Goal: Task Accomplishment & Management: Complete application form

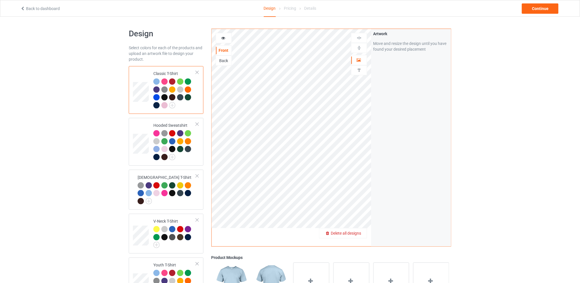
click at [355, 230] on div "Delete all designs" at bounding box center [342, 233] width 47 height 6
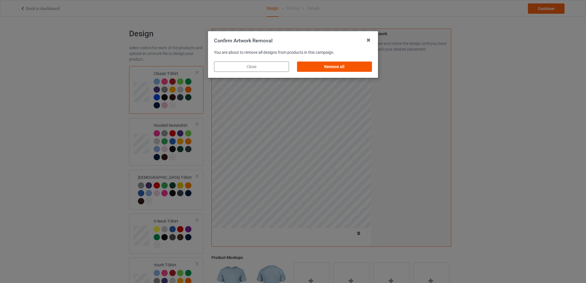
click at [347, 66] on div "Remove all" at bounding box center [334, 66] width 75 height 10
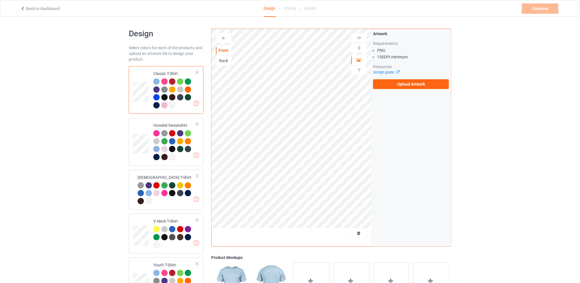
click at [222, 59] on div "Back" at bounding box center [223, 61] width 15 height 6
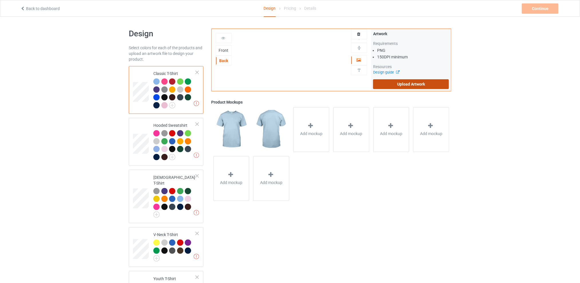
click at [402, 79] on label "Upload Artwork" at bounding box center [411, 84] width 76 height 10
click at [0, 0] on input "Upload Artwork" at bounding box center [0, 0] width 0 height 0
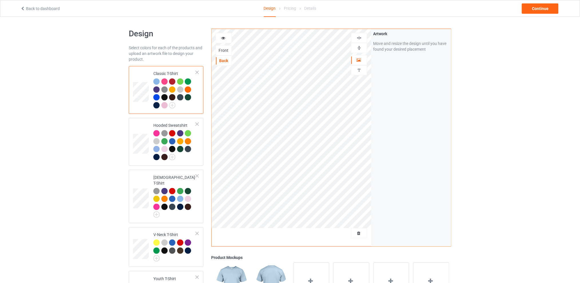
click at [513, 102] on div "Design Select colors for each of the products and upload an artwork file to des…" at bounding box center [290, 235] width 580 height 436
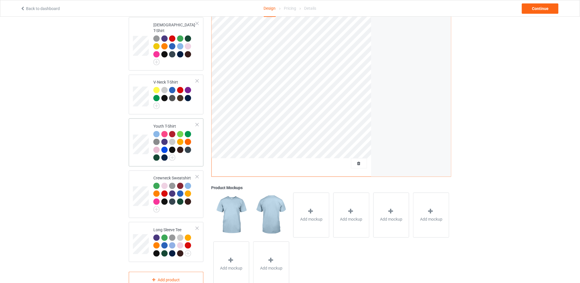
click at [197, 123] on div at bounding box center [197, 125] width 4 height 4
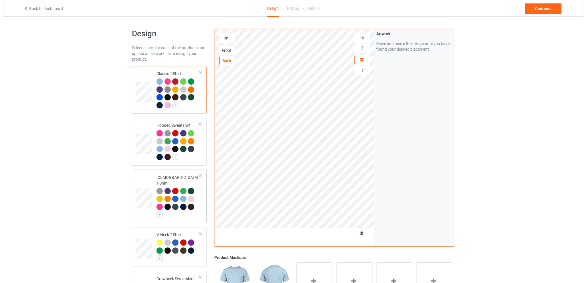
scroll to position [114, 0]
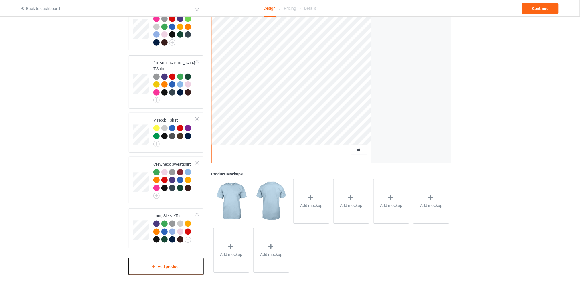
click at [166, 261] on div "Add product" at bounding box center [166, 266] width 75 height 17
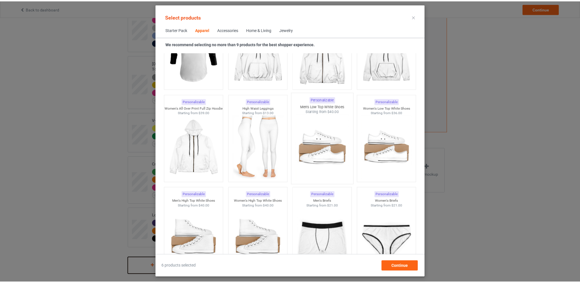
scroll to position [441, 0]
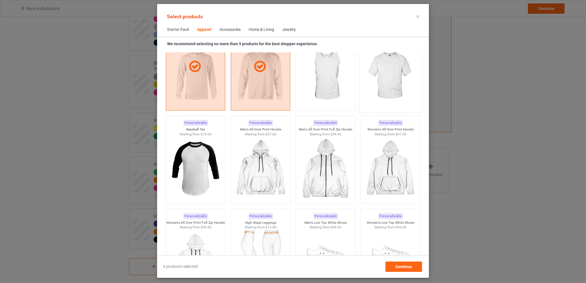
click at [382, 70] on img at bounding box center [390, 75] width 54 height 67
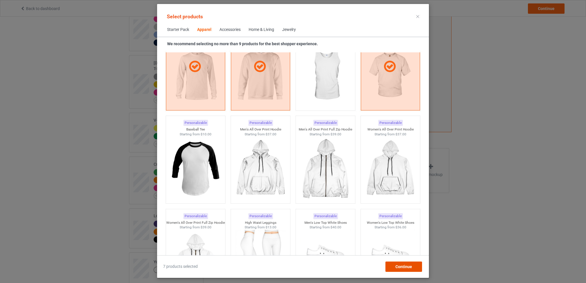
click at [395, 265] on div "Continue" at bounding box center [403, 266] width 37 height 10
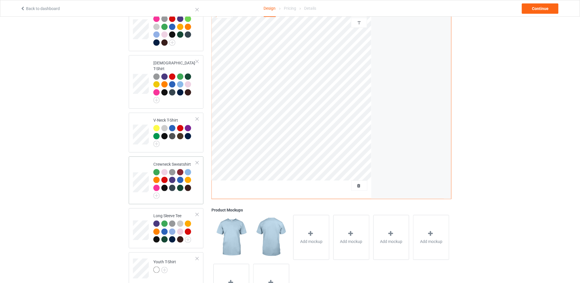
scroll to position [150, 0]
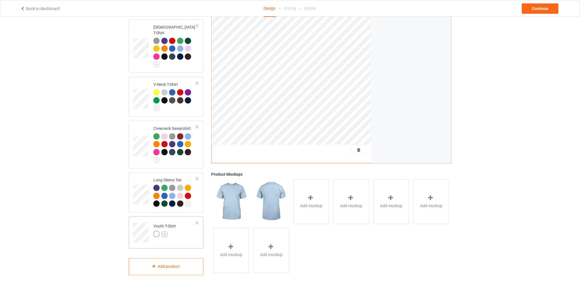
click at [163, 231] on img at bounding box center [164, 234] width 6 height 6
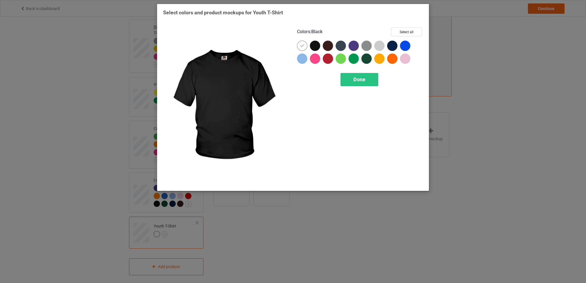
click at [318, 46] on div at bounding box center [315, 46] width 10 height 10
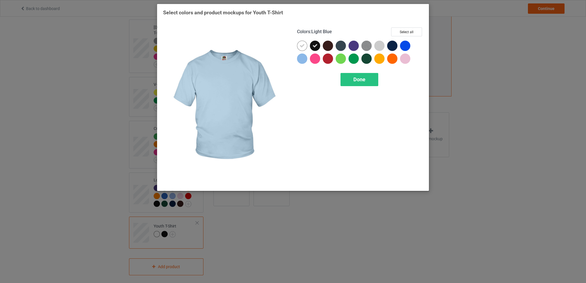
drag, startPoint x: 305, startPoint y: 59, endPoint x: 304, endPoint y: 46, distance: 12.9
click at [304, 58] on div at bounding box center [302, 58] width 10 height 10
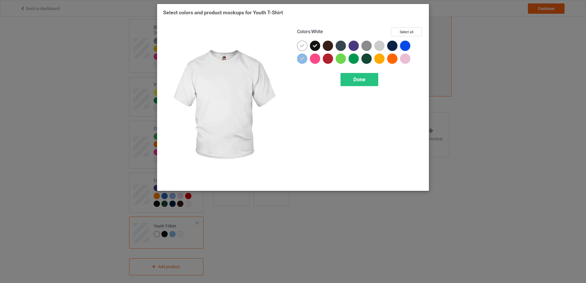
click at [304, 42] on div at bounding box center [302, 46] width 10 height 10
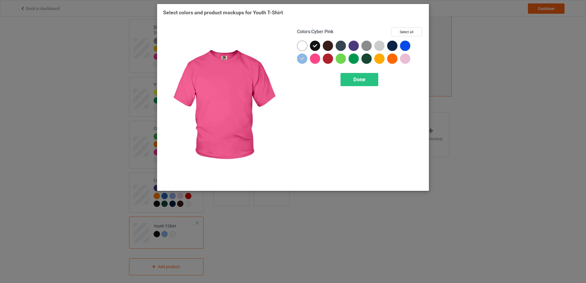
click at [312, 57] on div at bounding box center [315, 58] width 10 height 10
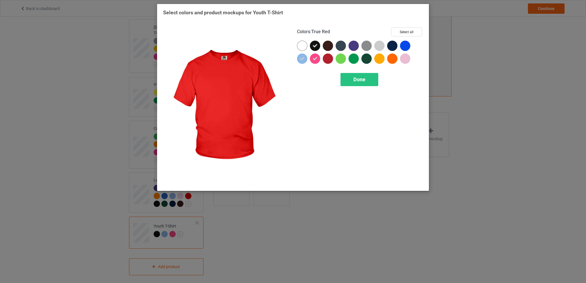
click at [326, 57] on div at bounding box center [328, 58] width 10 height 10
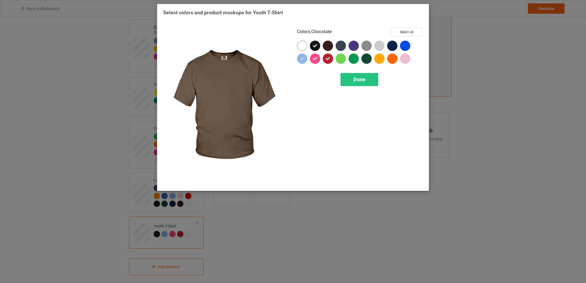
click at [329, 45] on div at bounding box center [328, 46] width 10 height 10
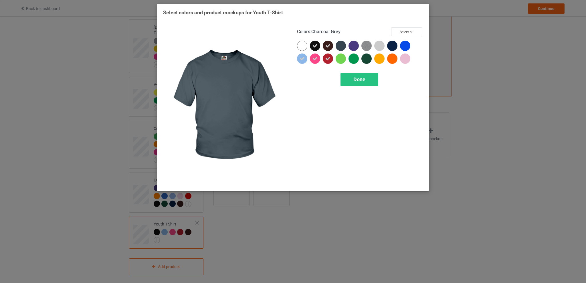
click at [339, 45] on div at bounding box center [340, 46] width 10 height 10
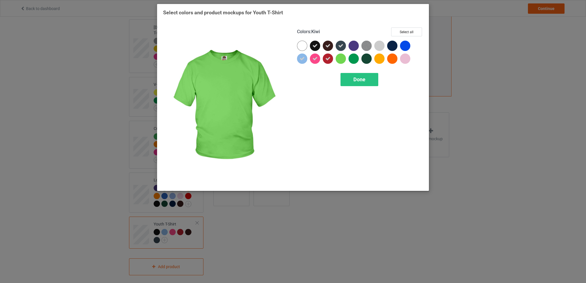
click at [342, 59] on div at bounding box center [340, 58] width 10 height 10
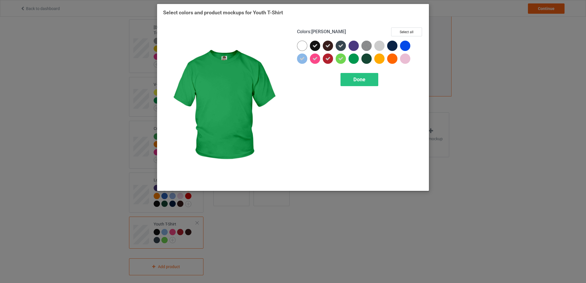
click at [355, 59] on div at bounding box center [353, 58] width 10 height 10
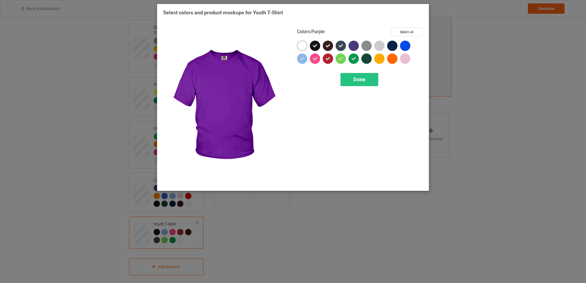
click at [356, 45] on div at bounding box center [353, 46] width 10 height 10
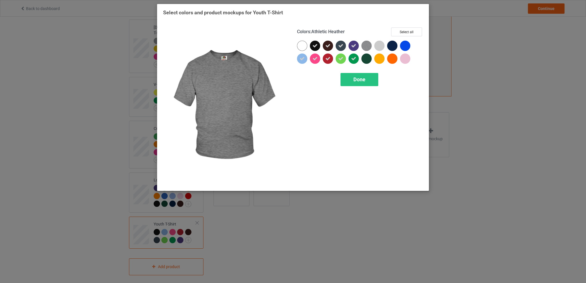
click at [365, 43] on img at bounding box center [366, 46] width 10 height 10
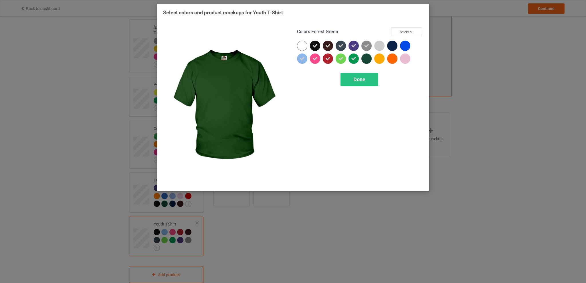
click at [367, 59] on div at bounding box center [366, 58] width 10 height 10
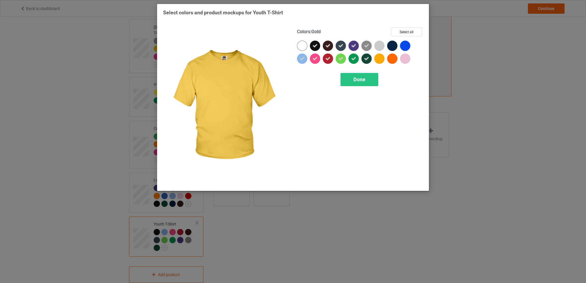
click at [380, 60] on div at bounding box center [379, 58] width 10 height 10
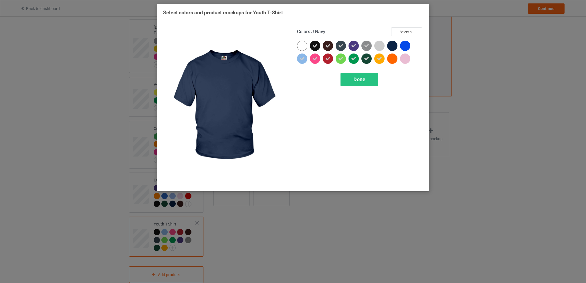
click at [388, 44] on div at bounding box center [392, 46] width 10 height 10
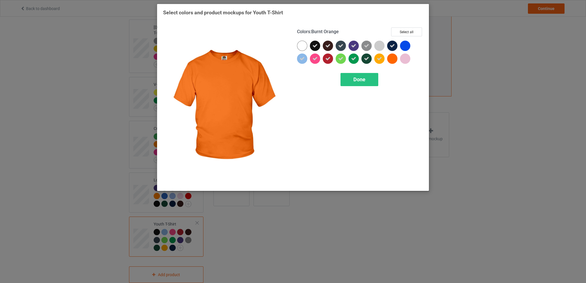
click at [391, 59] on div at bounding box center [392, 58] width 10 height 10
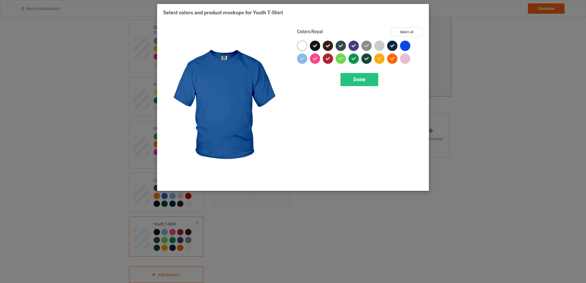
click at [404, 44] on div at bounding box center [405, 46] width 10 height 10
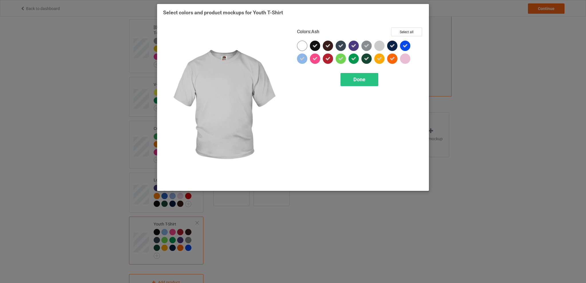
click at [376, 45] on div at bounding box center [379, 46] width 10 height 10
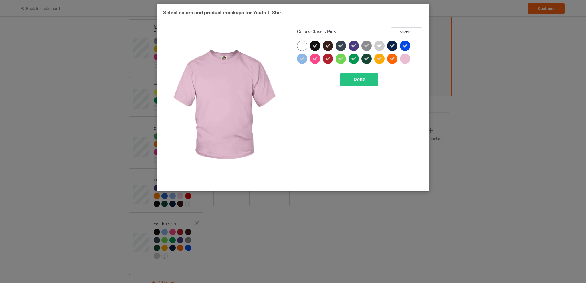
click at [403, 58] on div at bounding box center [405, 58] width 10 height 10
click at [403, 56] on icon at bounding box center [404, 58] width 5 height 5
click at [404, 56] on div at bounding box center [405, 58] width 10 height 10
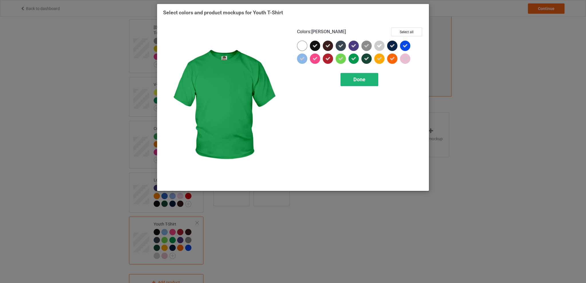
click at [360, 80] on span "Done" at bounding box center [359, 79] width 12 height 6
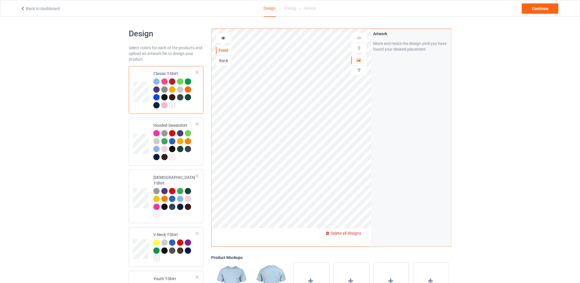
click at [361, 232] on span "Delete all designs" at bounding box center [346, 233] width 30 height 5
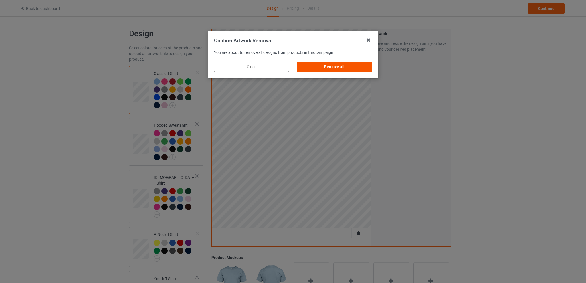
click at [349, 68] on div "Remove all" at bounding box center [334, 66] width 75 height 10
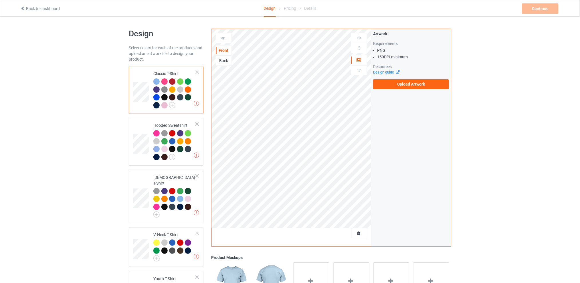
click at [221, 59] on div "Back" at bounding box center [223, 61] width 15 height 6
click at [395, 84] on label "Upload Artwork" at bounding box center [411, 84] width 76 height 10
click at [0, 0] on input "Upload Artwork" at bounding box center [0, 0] width 0 height 0
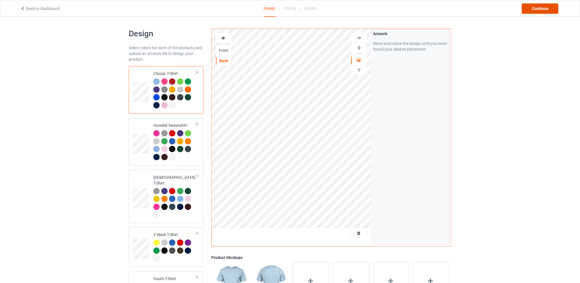
click at [546, 9] on div "Continue" at bounding box center [540, 8] width 37 height 10
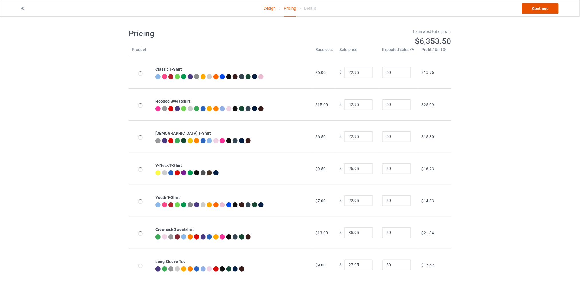
click at [534, 11] on link "Continue" at bounding box center [540, 8] width 37 height 10
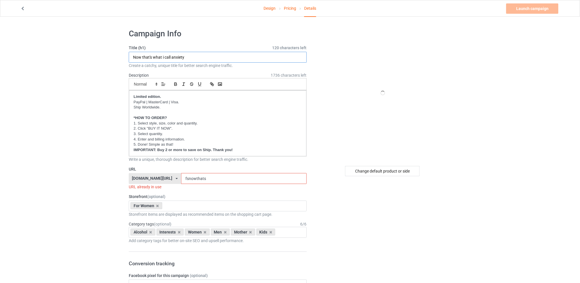
drag, startPoint x: 193, startPoint y: 55, endPoint x: 116, endPoint y: 58, distance: 77.3
click at [361, 170] on div "Change default product or side" at bounding box center [382, 171] width 75 height 10
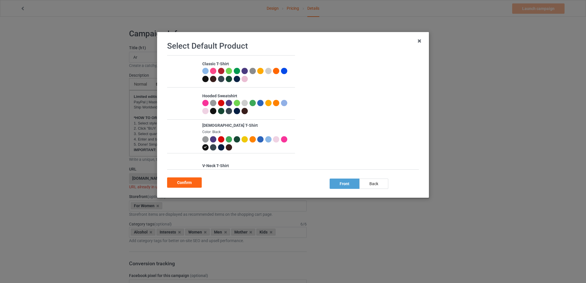
scroll to position [112, 0]
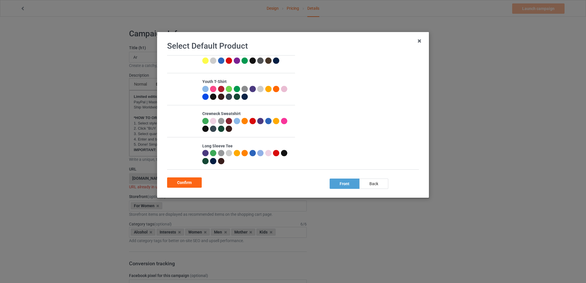
click at [269, 120] on div at bounding box center [268, 121] width 6 height 6
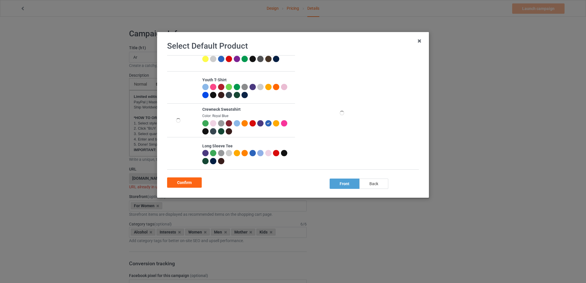
click at [375, 182] on div "back" at bounding box center [373, 183] width 29 height 10
click at [182, 183] on div "Confirm" at bounding box center [184, 182] width 35 height 10
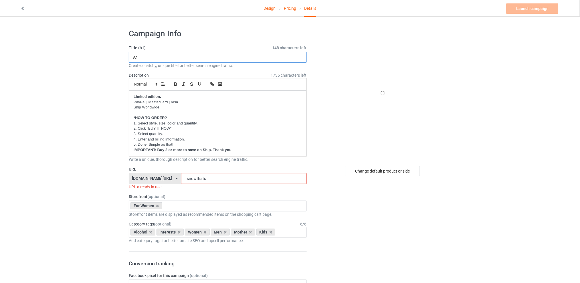
click at [141, 55] on input "Ar" at bounding box center [218, 57] width 178 height 11
type input "Arguing with me is pointless"
drag, startPoint x: 216, startPoint y: 182, endPoint x: 181, endPoint y: 181, distance: 34.9
click at [181, 181] on div "tattooskullfashion.com/ skulltattoosfashion.com/ tattooskullfashion.com/ teechi…" at bounding box center [218, 178] width 178 height 11
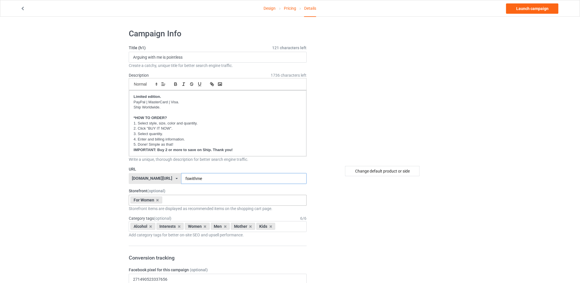
type input "fswithme"
click at [170, 200] on input "text" at bounding box center [168, 200] width 9 height 5
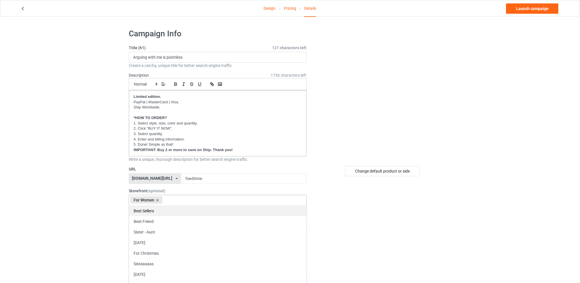
click at [154, 210] on div "Best Sellers" at bounding box center [217, 210] width 177 height 11
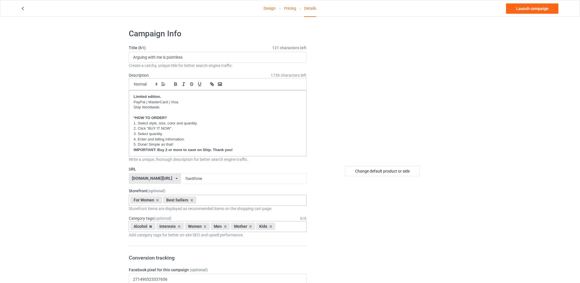
click at [150, 226] on icon at bounding box center [150, 226] width 3 height 4
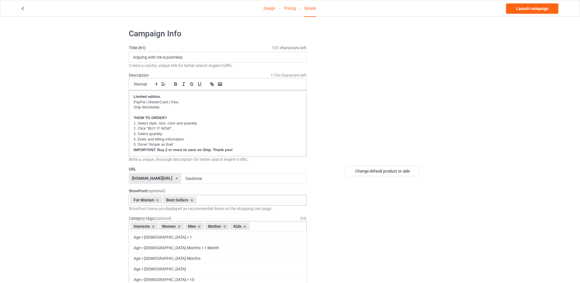
click at [150, 226] on div "Interests" at bounding box center [143, 226] width 27 height 7
click at [152, 228] on icon at bounding box center [153, 226] width 3 height 4
click at [172, 227] on icon at bounding box center [170, 226] width 3 height 4
click at [175, 228] on icon at bounding box center [175, 226] width 3 height 4
click at [172, 227] on icon at bounding box center [170, 226] width 3 height 4
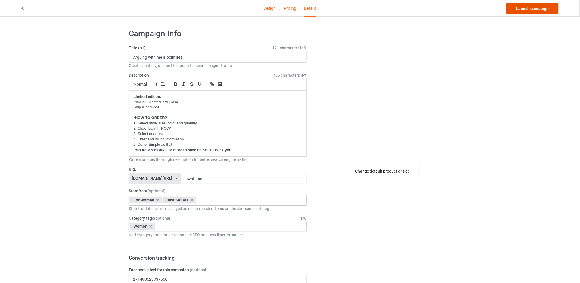
click at [526, 9] on link "Launch campaign" at bounding box center [532, 8] width 52 height 10
